Goal: Task Accomplishment & Management: Manage account settings

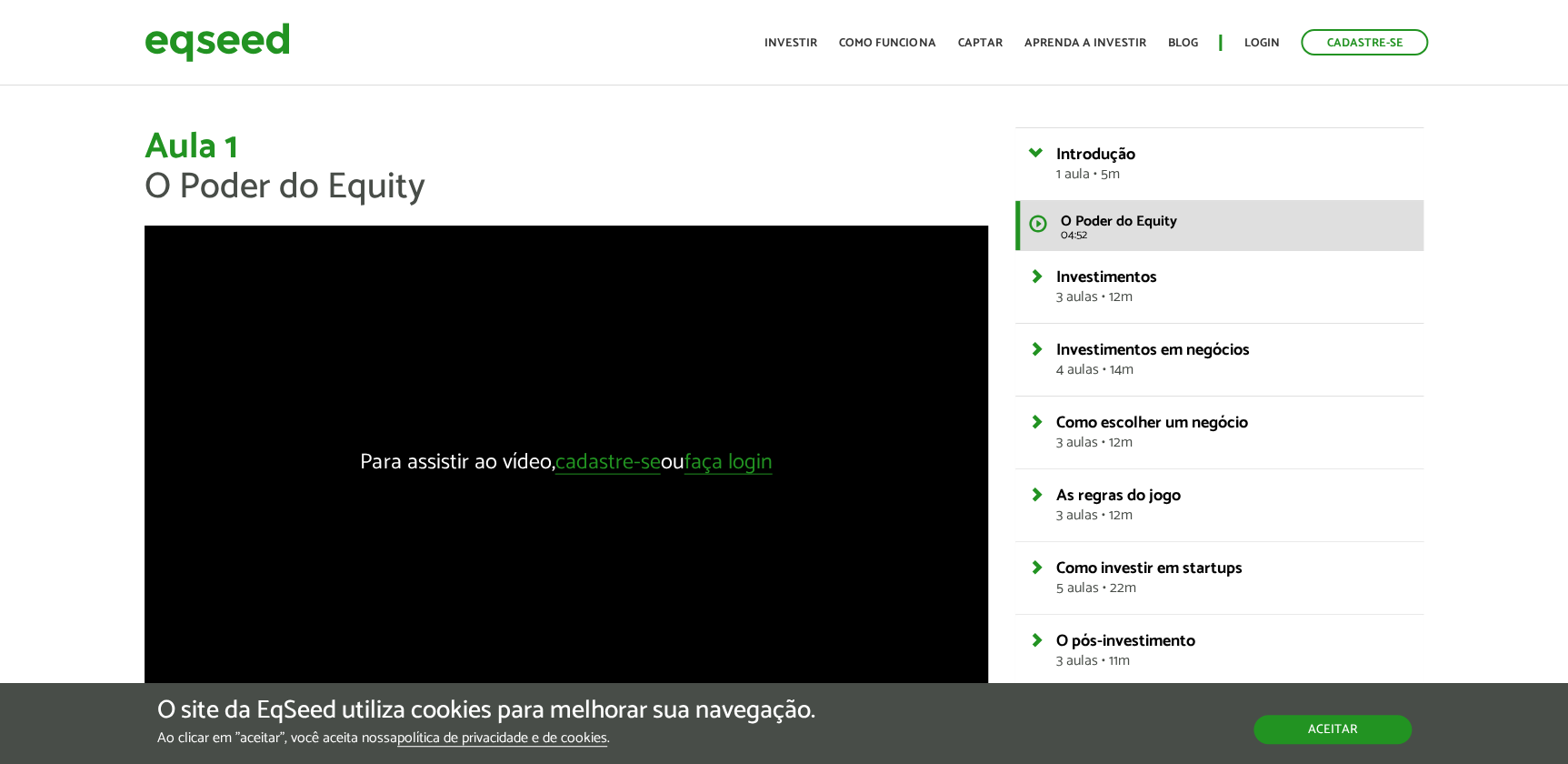
drag, startPoint x: 0, startPoint y: 0, endPoint x: 1342, endPoint y: 741, distance: 1533.0
click at [1342, 741] on button "Aceitar" at bounding box center [1333, 729] width 158 height 29
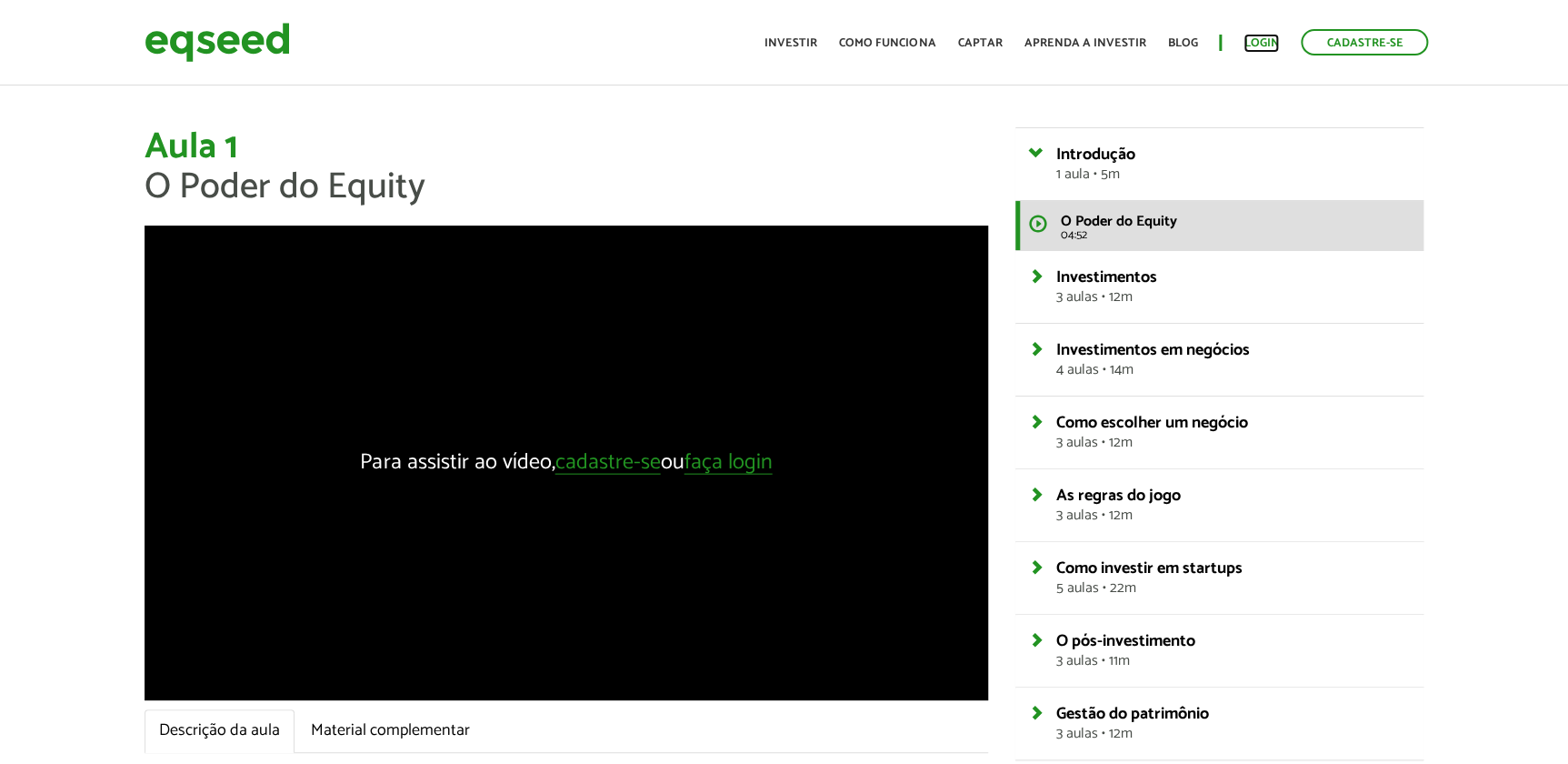
click at [1260, 43] on link "Login" at bounding box center [1261, 43] width 36 height 12
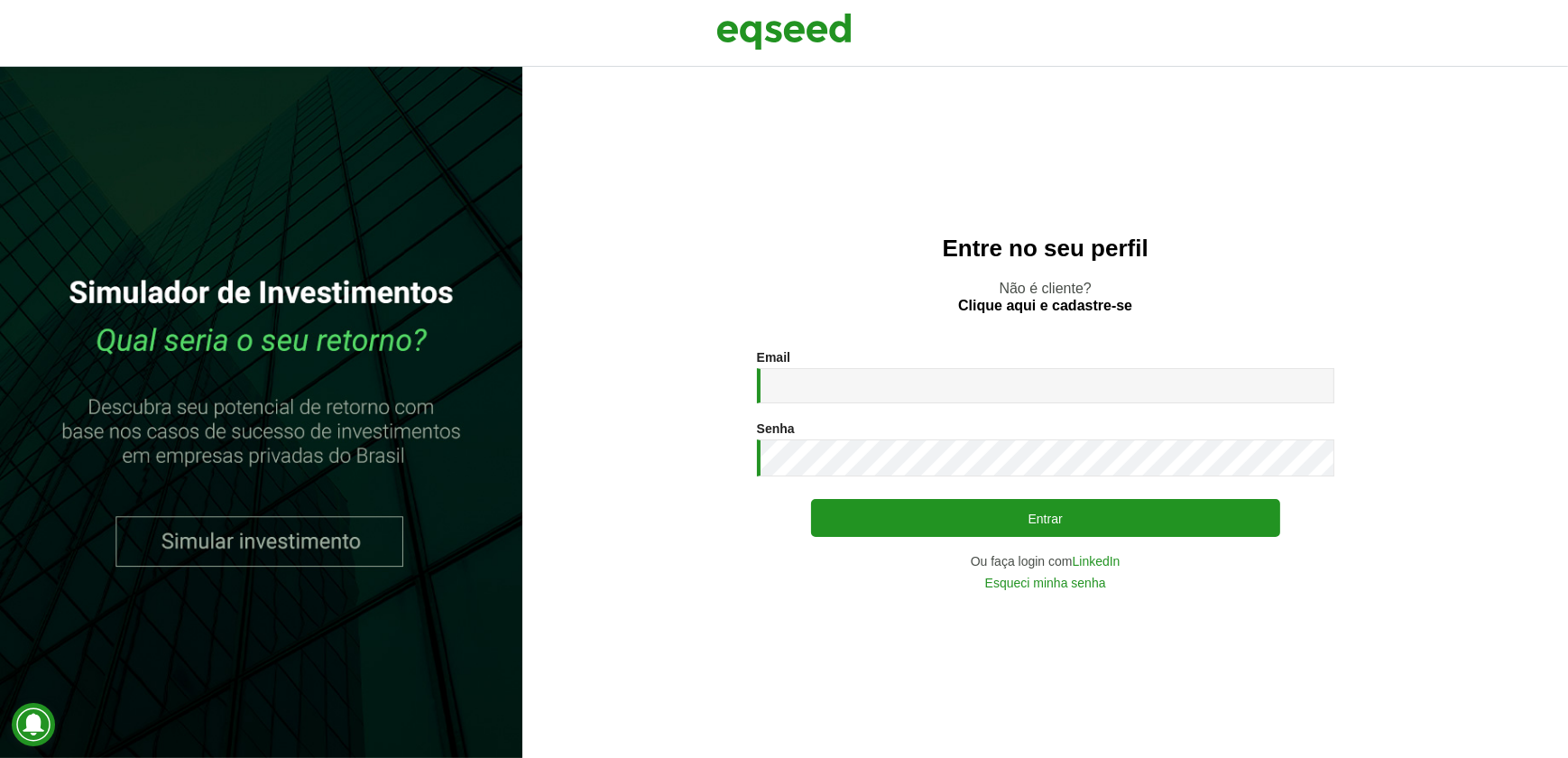
type input "**********"
